Goal: Entertainment & Leisure: Consume media (video, audio)

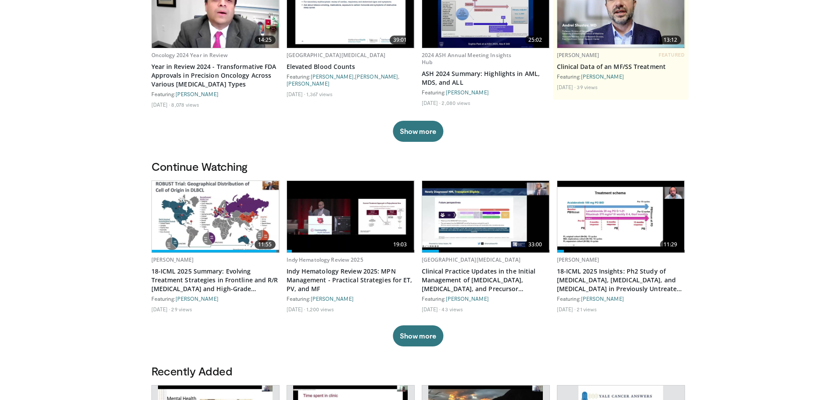
scroll to position [132, 0]
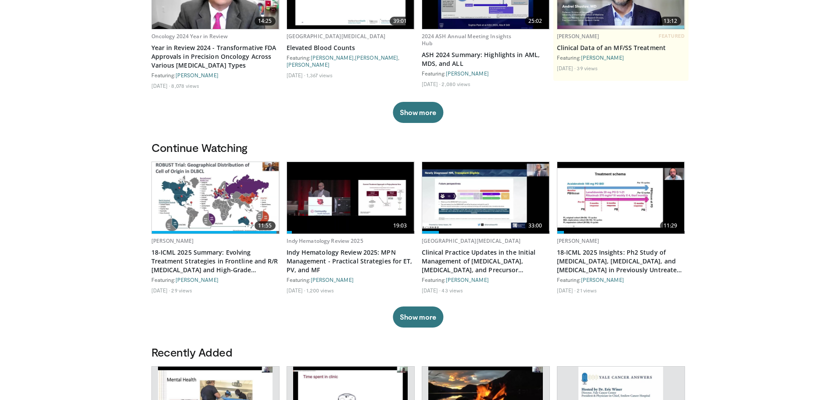
click at [362, 211] on img at bounding box center [350, 198] width 127 height 72
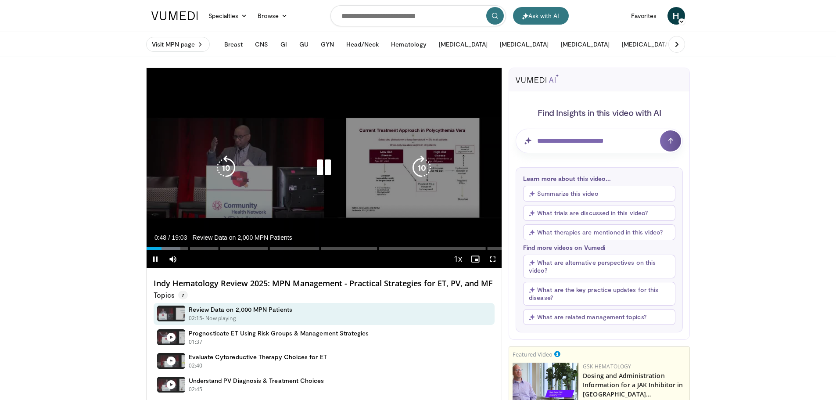
click at [322, 169] on icon "Video Player" at bounding box center [324, 167] width 25 height 25
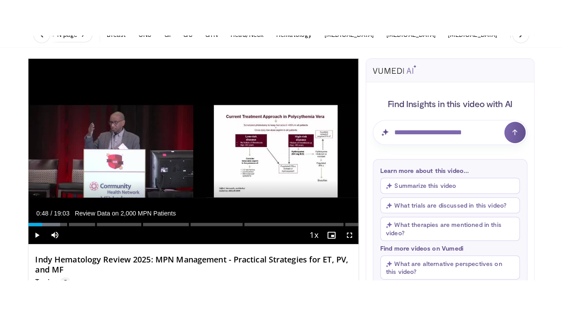
scroll to position [88, 0]
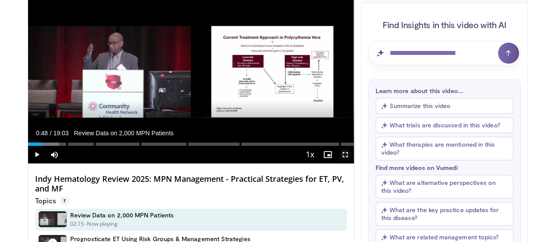
click at [351, 163] on span "Video Player" at bounding box center [346, 155] width 18 height 18
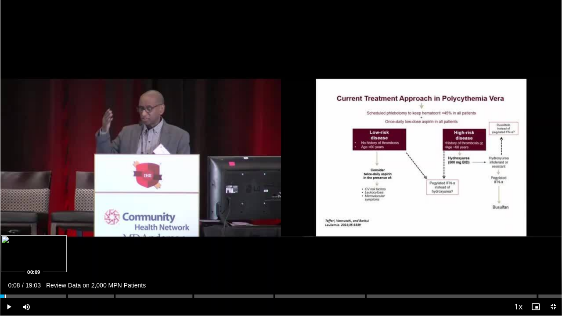
drag, startPoint x: 22, startPoint y: 296, endPoint x: 4, endPoint y: 296, distance: 18.0
click at [4, 296] on div "Loaded : 0.87% 00:08" at bounding box center [281, 296] width 562 height 4
drag, startPoint x: 5, startPoint y: 297, endPoint x: -16, endPoint y: 296, distance: 21.1
click at [0, 228] on html "Ask with AI Specialties Adult & Family Medicine Allergy, [MEDICAL_DATA], Immuno…" at bounding box center [281, 70] width 562 height 316
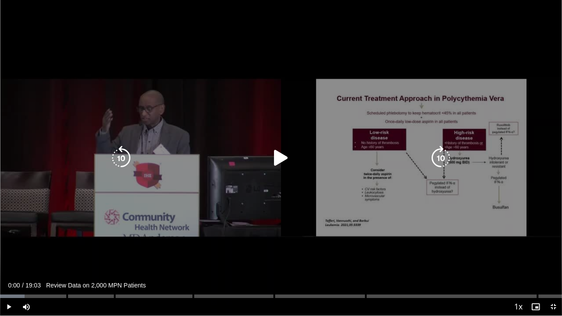
click at [287, 164] on icon "Video Player" at bounding box center [281, 158] width 25 height 25
click at [301, 161] on div "Video Player" at bounding box center [280, 158] width 337 height 18
click at [287, 154] on icon "Video Player" at bounding box center [281, 158] width 25 height 25
click at [276, 156] on icon "Video Player" at bounding box center [281, 158] width 25 height 25
click at [283, 162] on icon "Video Player" at bounding box center [281, 158] width 25 height 25
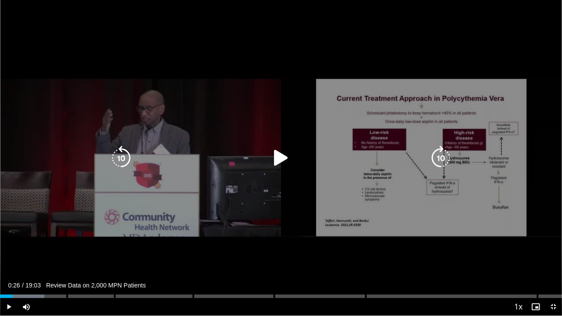
click at [283, 162] on icon "Video Player" at bounding box center [281, 158] width 25 height 25
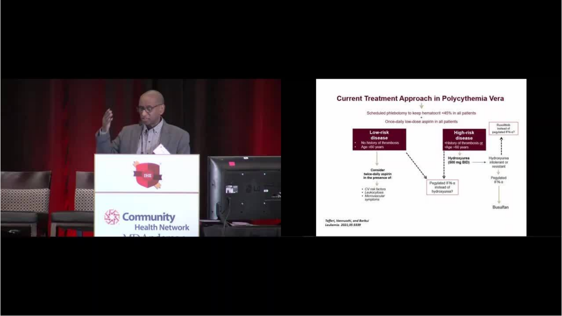
click at [287, 162] on div "10 seconds Tap to unmute" at bounding box center [281, 157] width 562 height 315
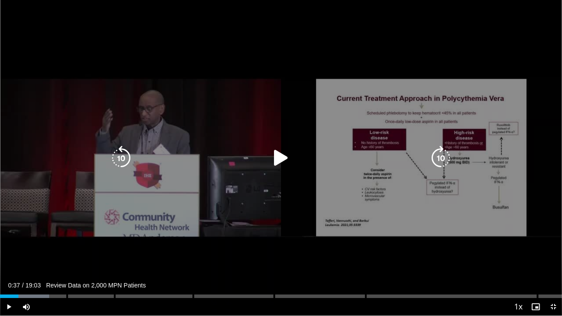
click at [330, 154] on div "Video Player" at bounding box center [280, 158] width 337 height 18
click at [281, 156] on icon "Video Player" at bounding box center [281, 158] width 25 height 25
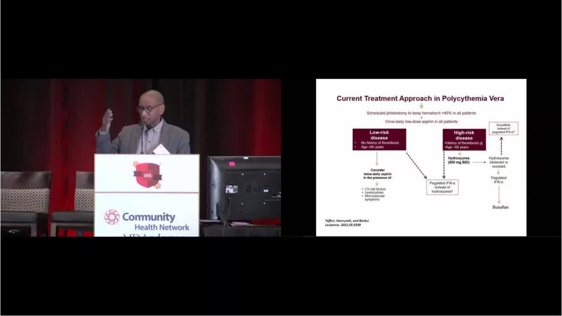
click at [283, 161] on div "10 seconds Tap to unmute" at bounding box center [281, 157] width 562 height 315
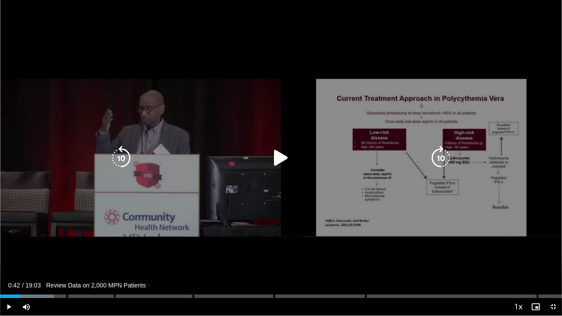
click at [289, 155] on icon "Video Player" at bounding box center [281, 158] width 25 height 25
click at [280, 154] on icon "Video Player" at bounding box center [281, 158] width 25 height 25
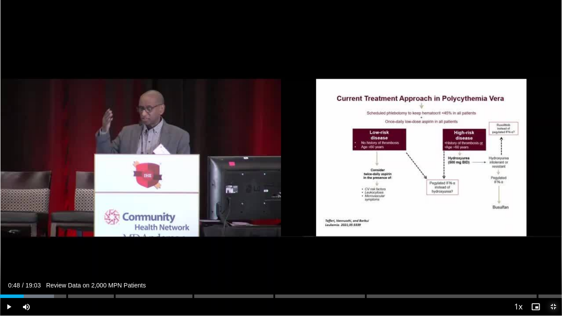
click at [549, 309] on span "Video Player" at bounding box center [553, 307] width 18 height 18
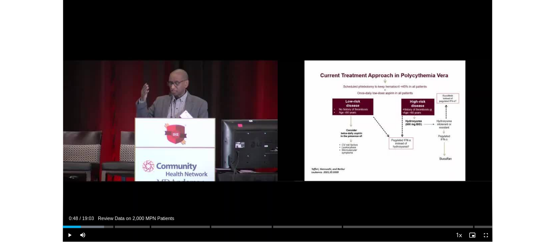
scroll to position [288, 0]
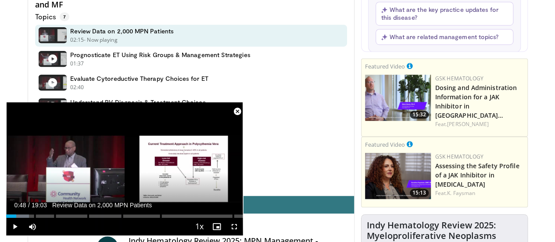
click at [237, 112] on span "Video Player" at bounding box center [238, 112] width 18 height 18
